Goal: Information Seeking & Learning: Learn about a topic

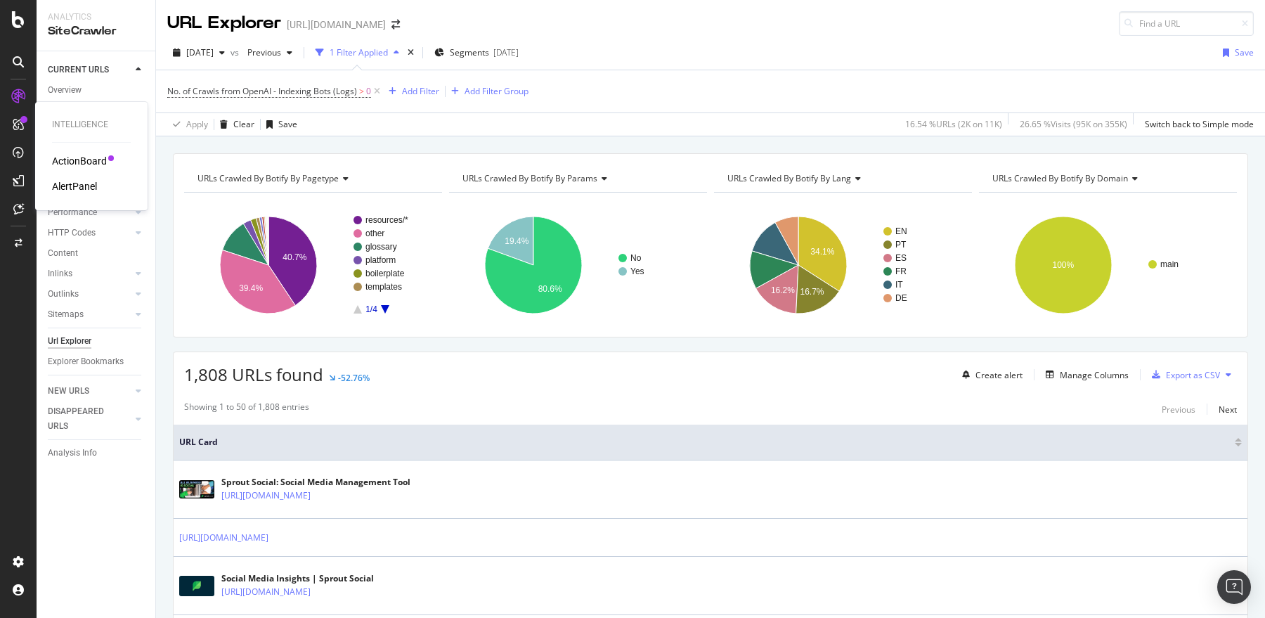
click at [74, 158] on div "ActionBoard" at bounding box center [79, 161] width 55 height 14
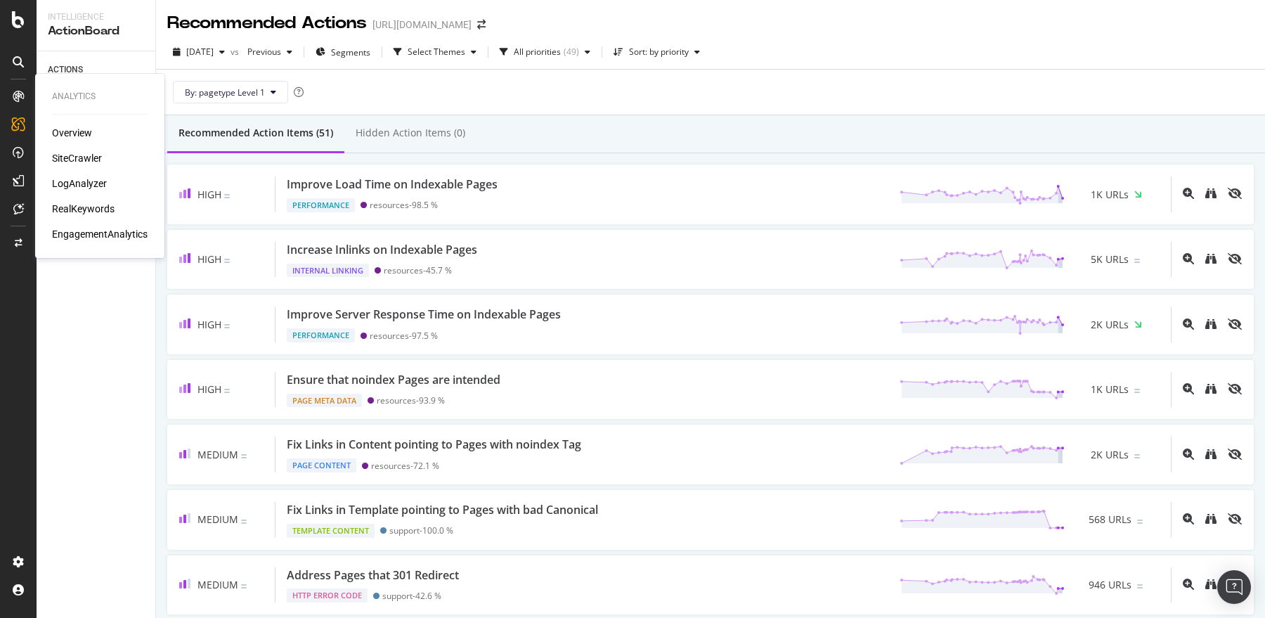
click at [78, 181] on div "LogAnalyzer" at bounding box center [79, 183] width 55 height 14
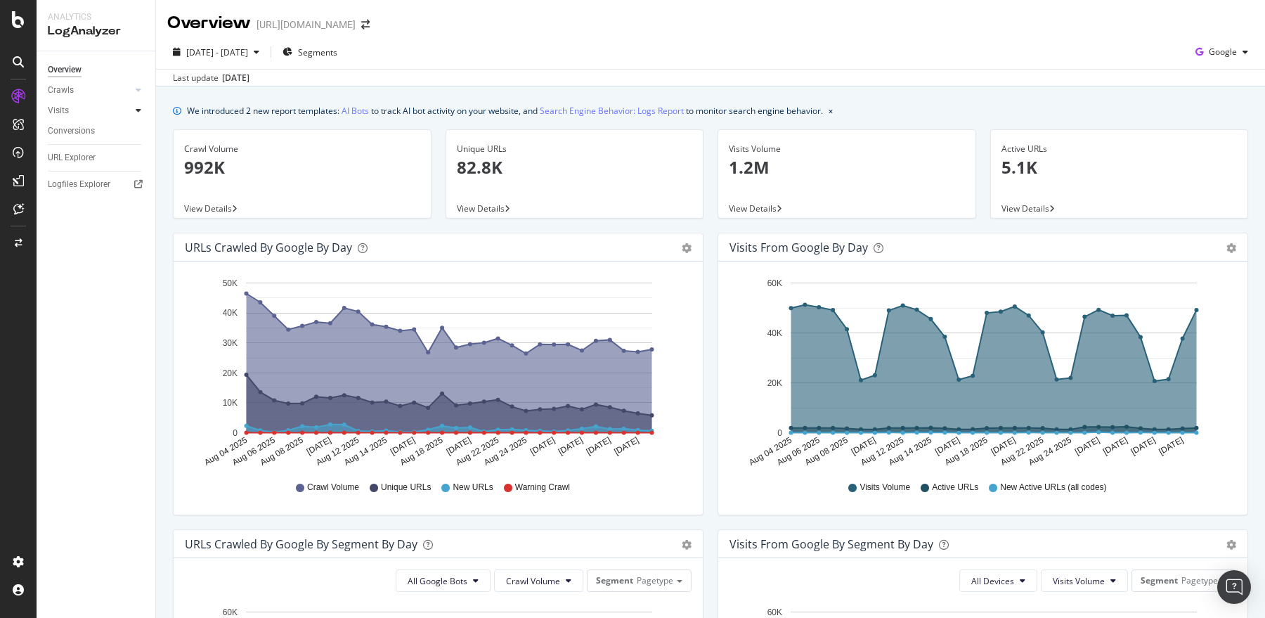
click at [131, 108] on div at bounding box center [138, 110] width 14 height 14
click at [107, 90] on link "Crawls" at bounding box center [90, 90] width 84 height 15
